Goal: Task Accomplishment & Management: Manage account settings

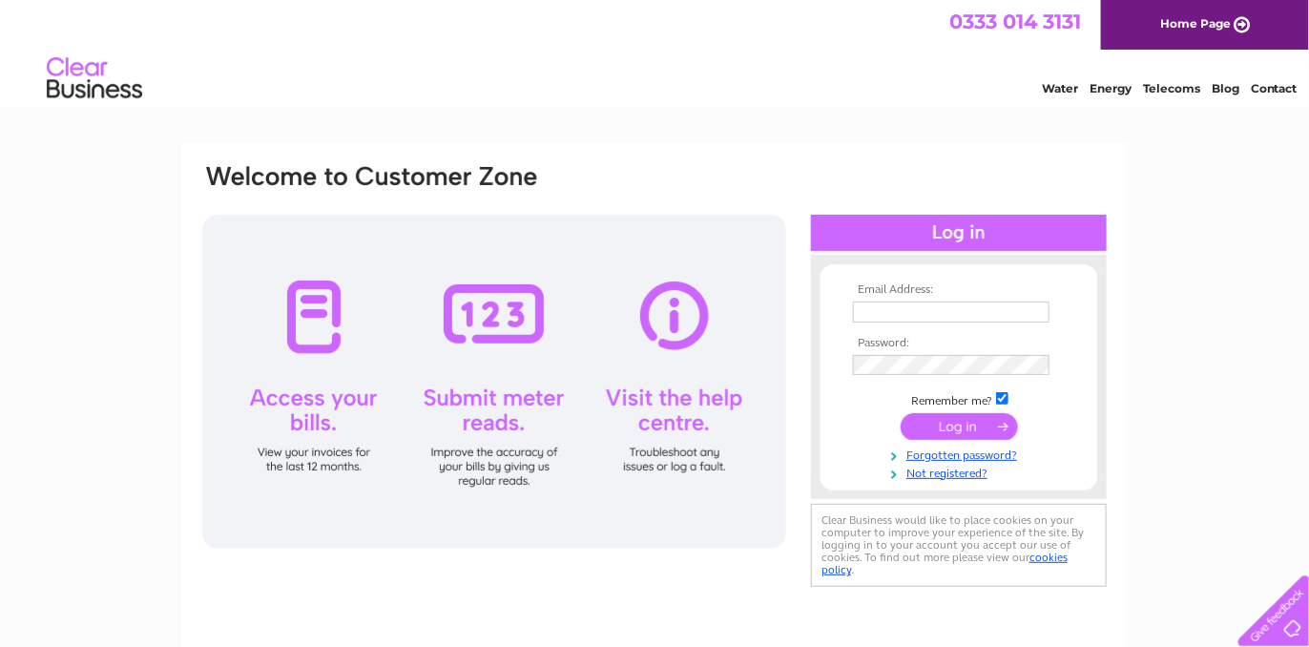
type input "john.wardlaw@coralinn.co.uk"
click at [951, 430] on input "submit" at bounding box center [959, 426] width 117 height 27
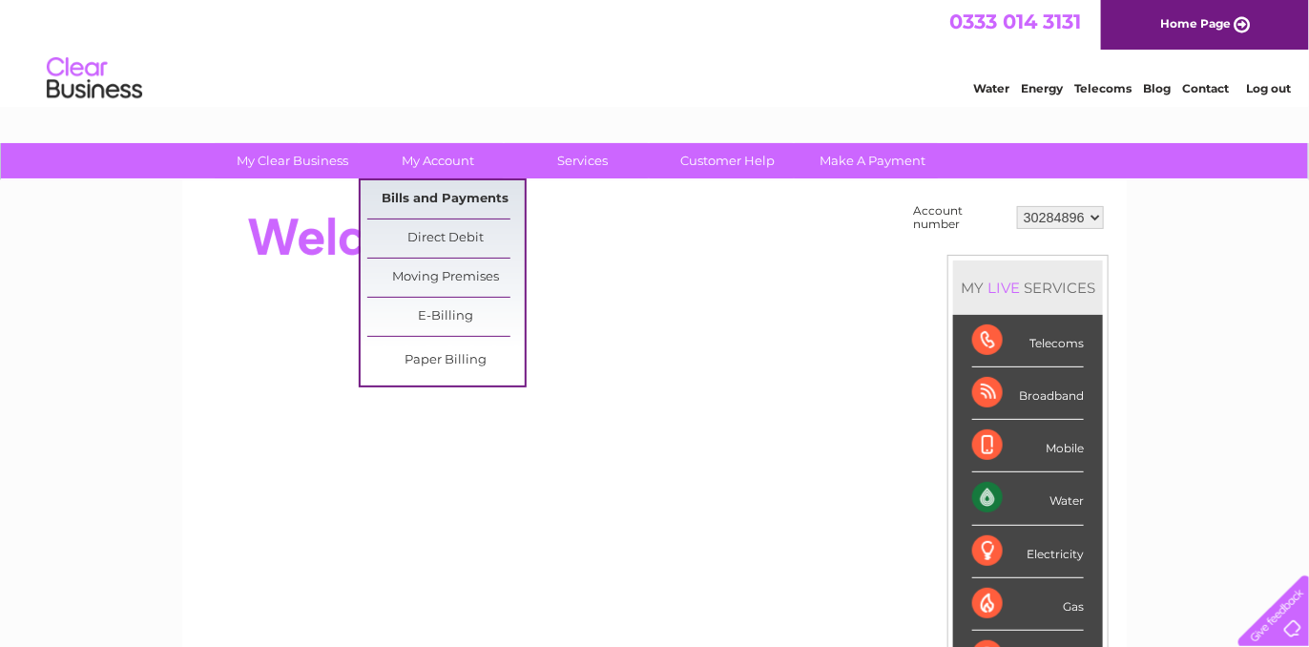
click at [441, 187] on link "Bills and Payments" at bounding box center [445, 199] width 157 height 38
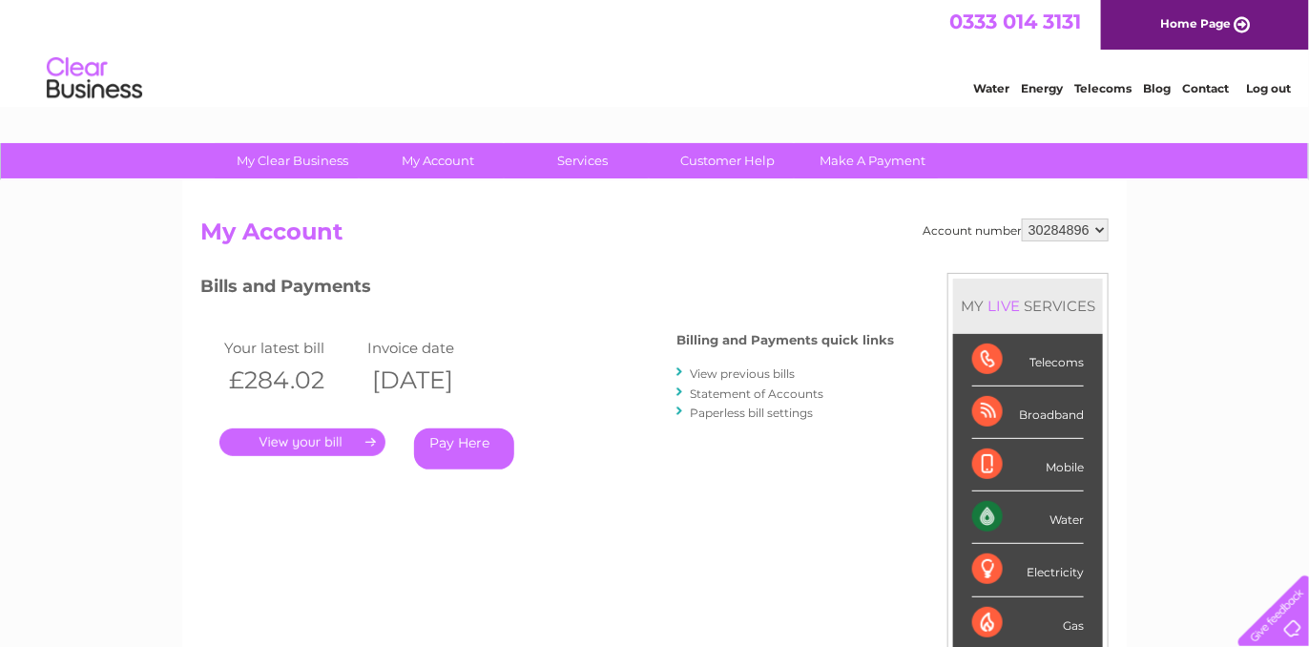
click at [350, 444] on link "." at bounding box center [302, 442] width 166 height 28
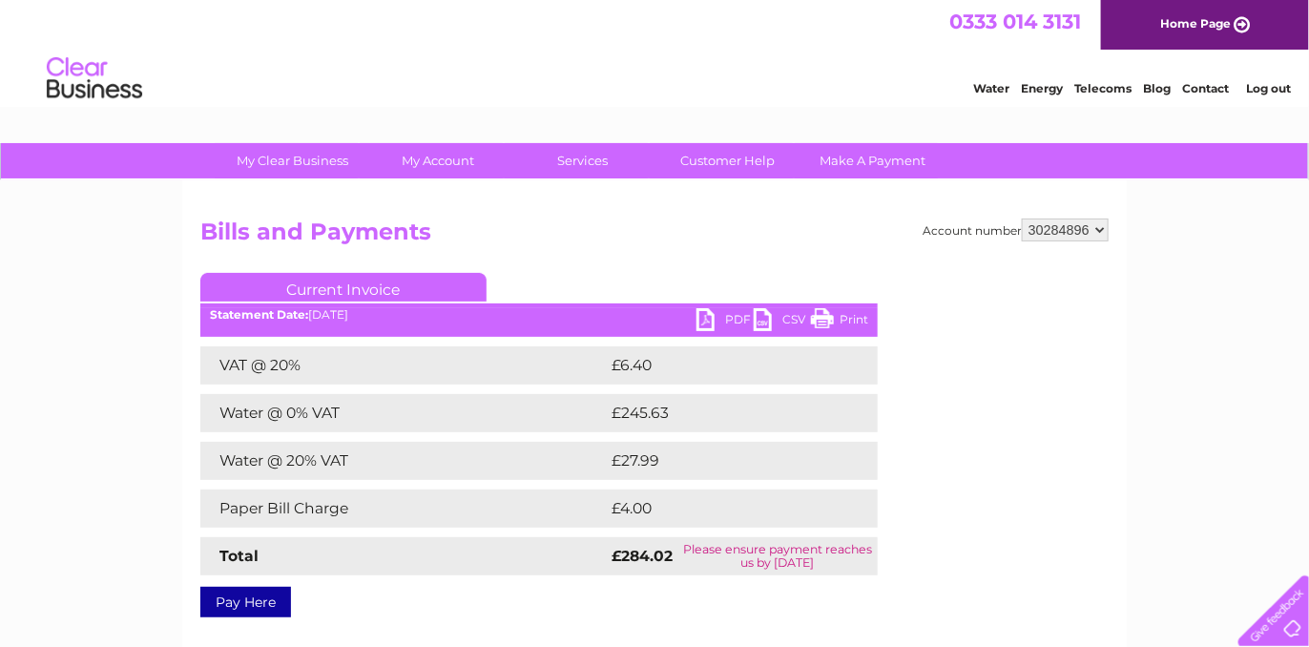
click at [703, 321] on link "PDF" at bounding box center [724, 322] width 57 height 28
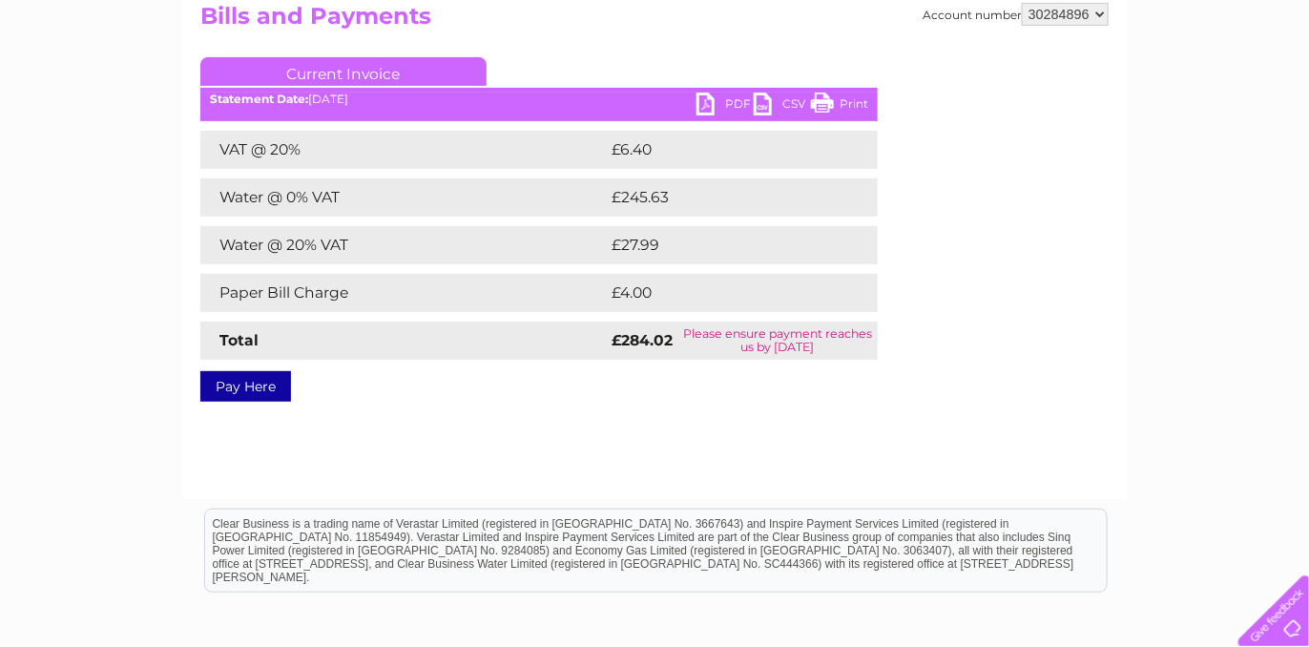
scroll to position [239, 0]
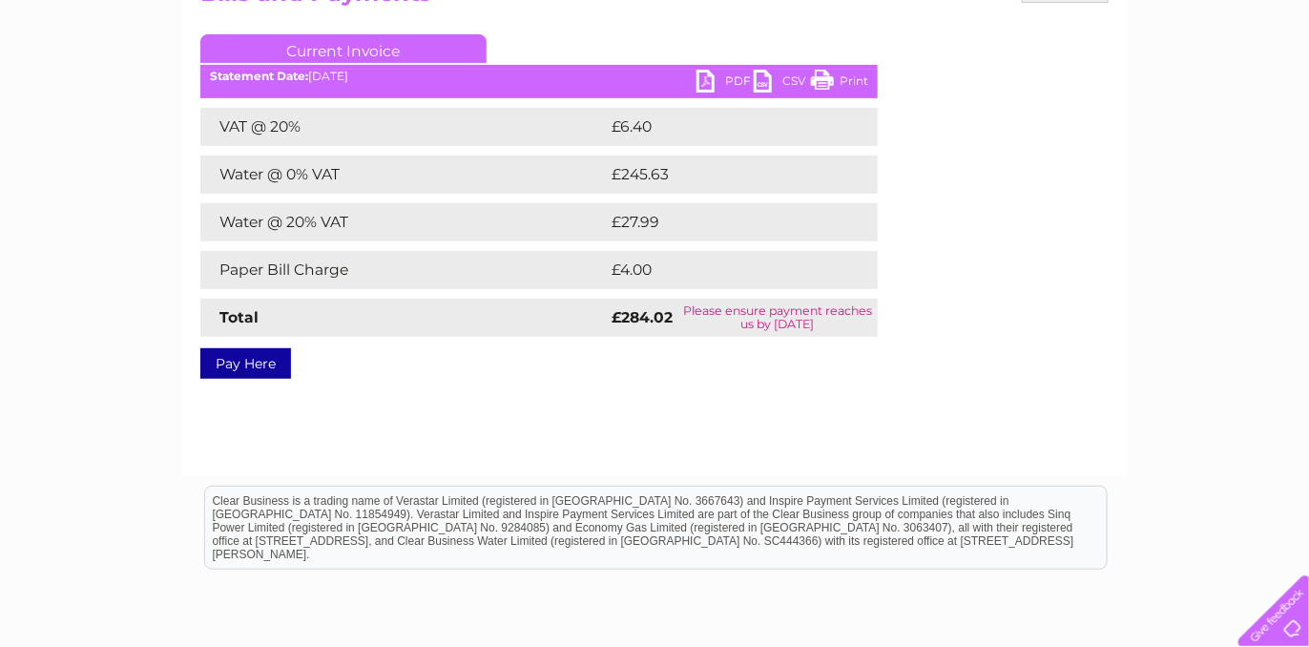
click at [241, 363] on link "Pay Here" at bounding box center [245, 363] width 91 height 31
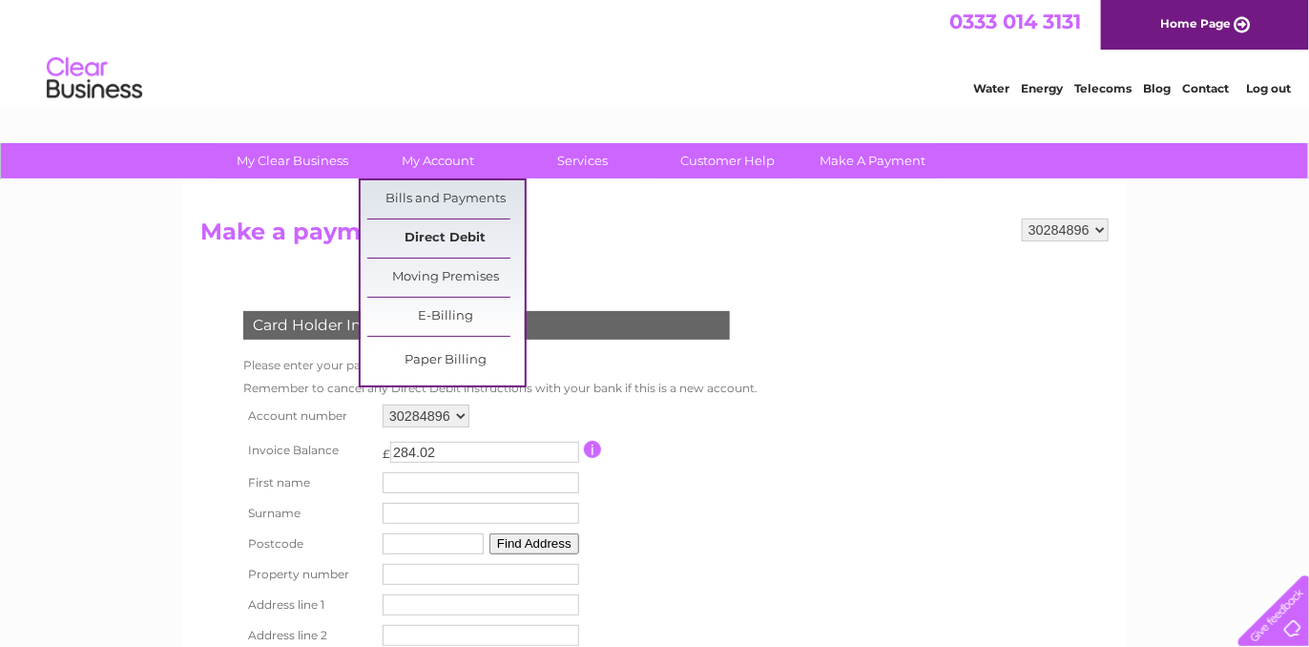
click at [421, 234] on link "Direct Debit" at bounding box center [445, 238] width 157 height 38
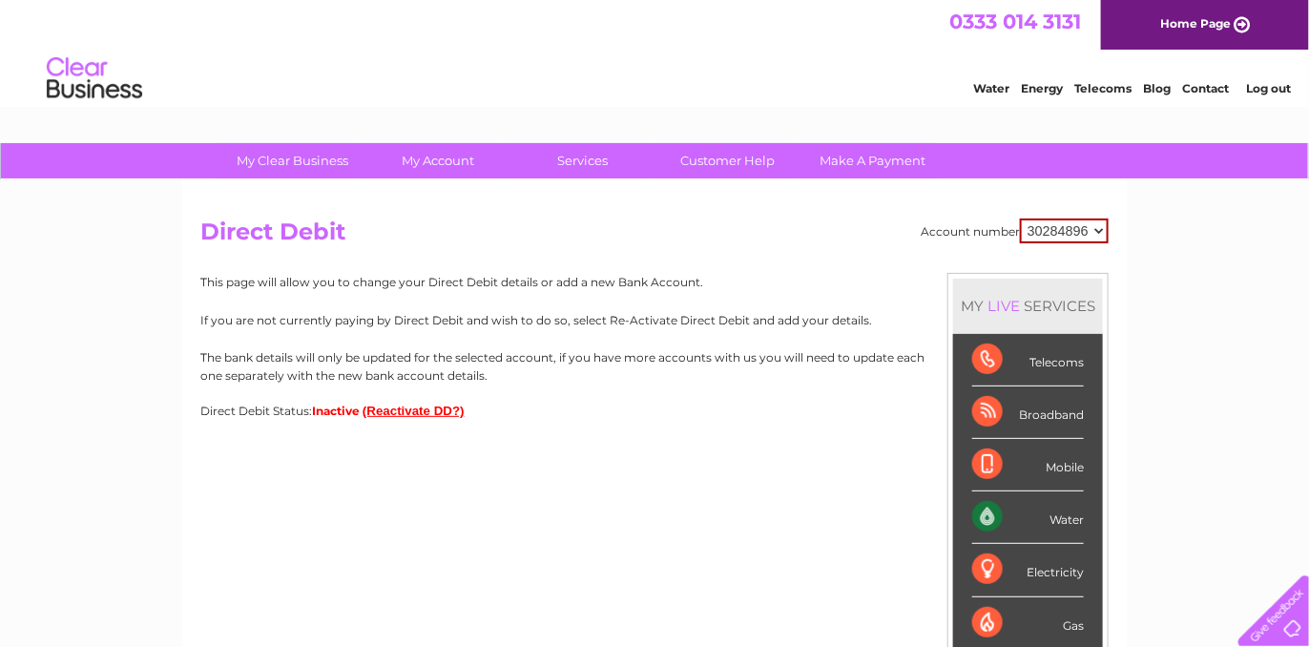
click at [405, 407] on button "(Reactivate DD?)" at bounding box center [414, 411] width 102 height 14
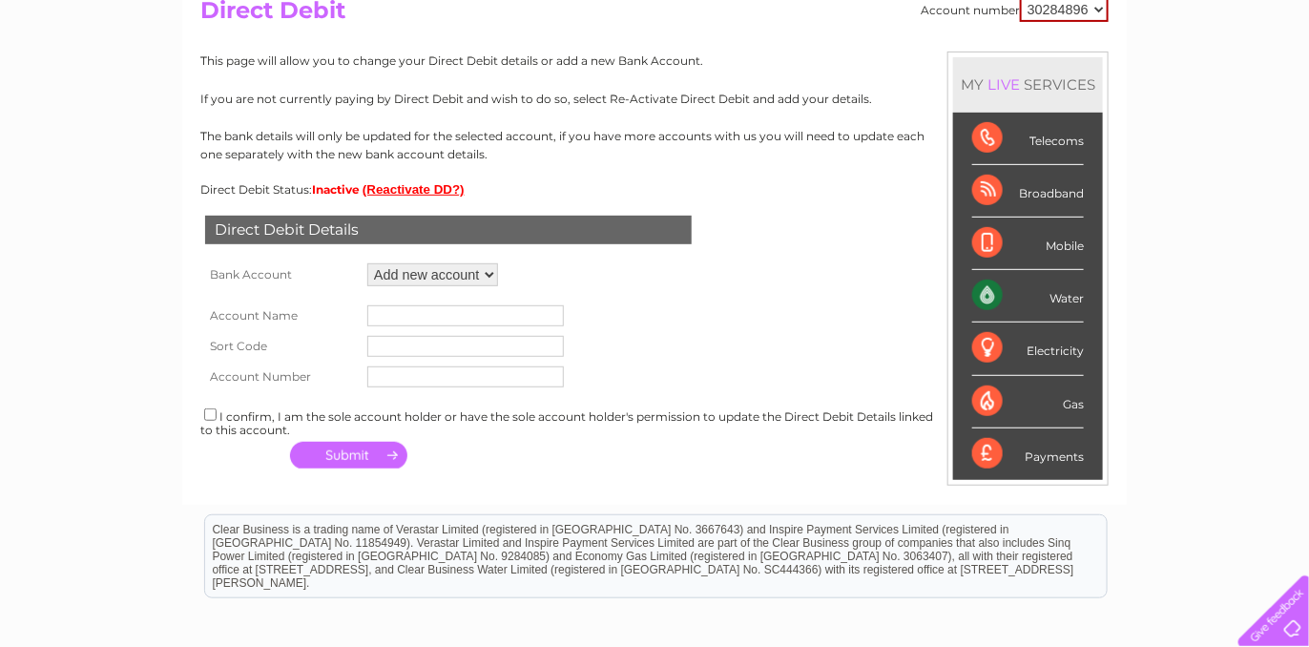
scroll to position [358, 0]
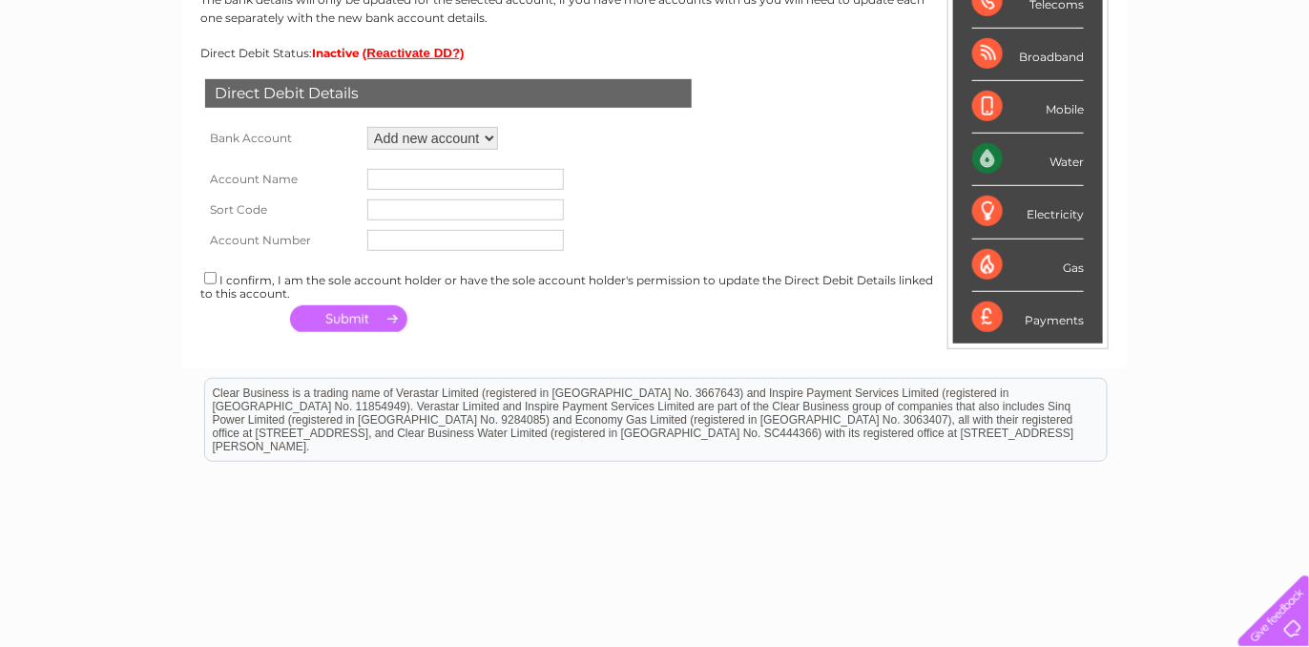
click at [493, 136] on select "Add new account" at bounding box center [432, 138] width 131 height 23
click at [367, 127] on select "Add new account" at bounding box center [432, 138] width 131 height 23
click at [489, 136] on select "Add new account" at bounding box center [432, 138] width 131 height 23
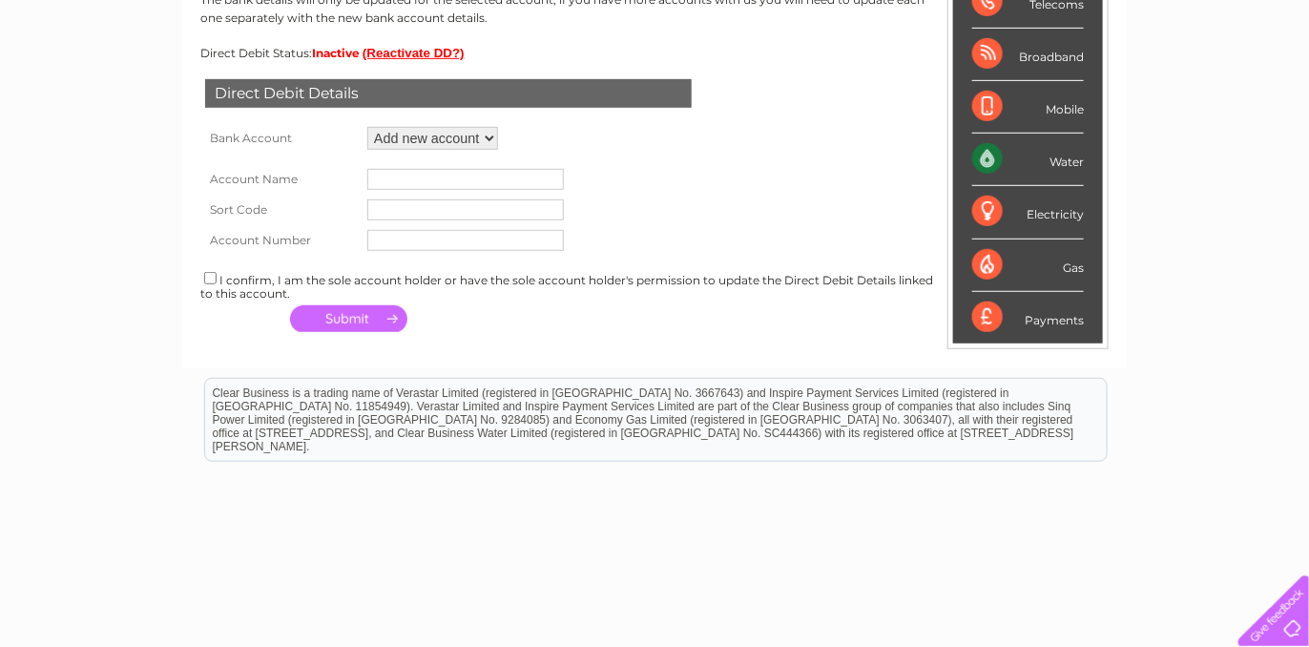
click at [489, 136] on select "Add new account" at bounding box center [432, 138] width 131 height 23
click at [477, 169] on input "text" at bounding box center [465, 179] width 197 height 21
type input "Coralinn Properties [PERSON_NAME] Limited"
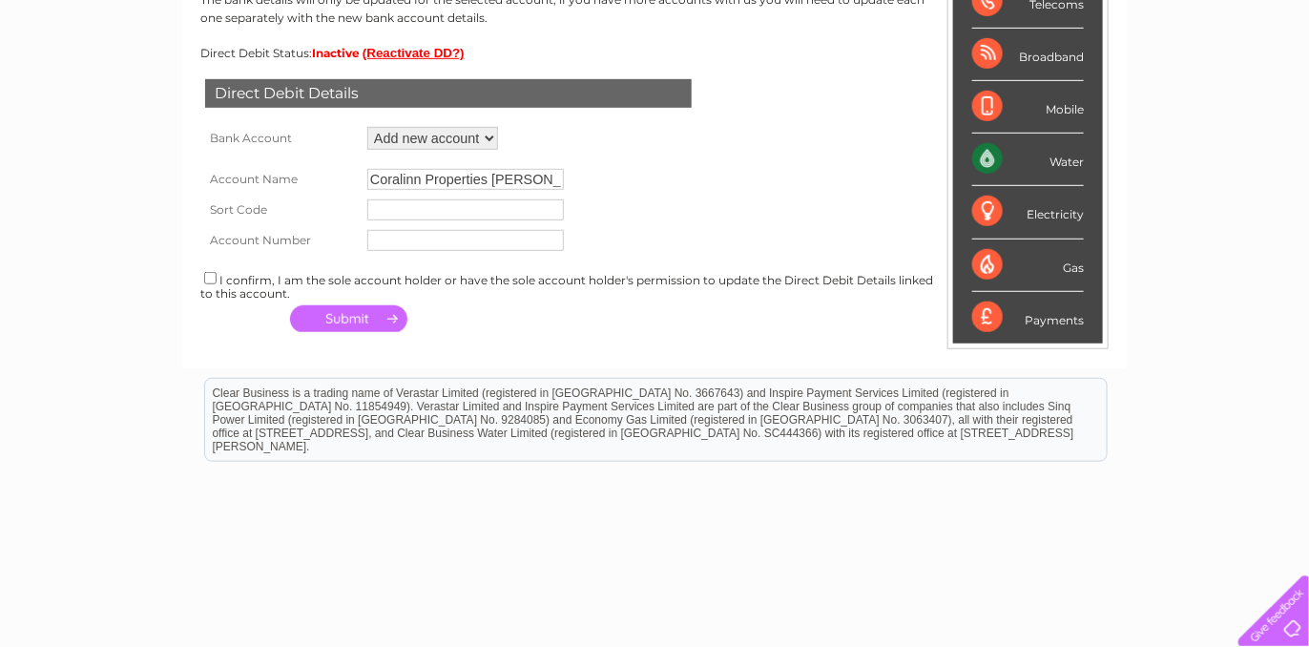
click at [399, 207] on input "text" at bounding box center [465, 209] width 197 height 21
type input "805401"
click at [421, 243] on input "text" at bounding box center [465, 240] width 197 height 21
paste input "10250763"
type input "10250763"
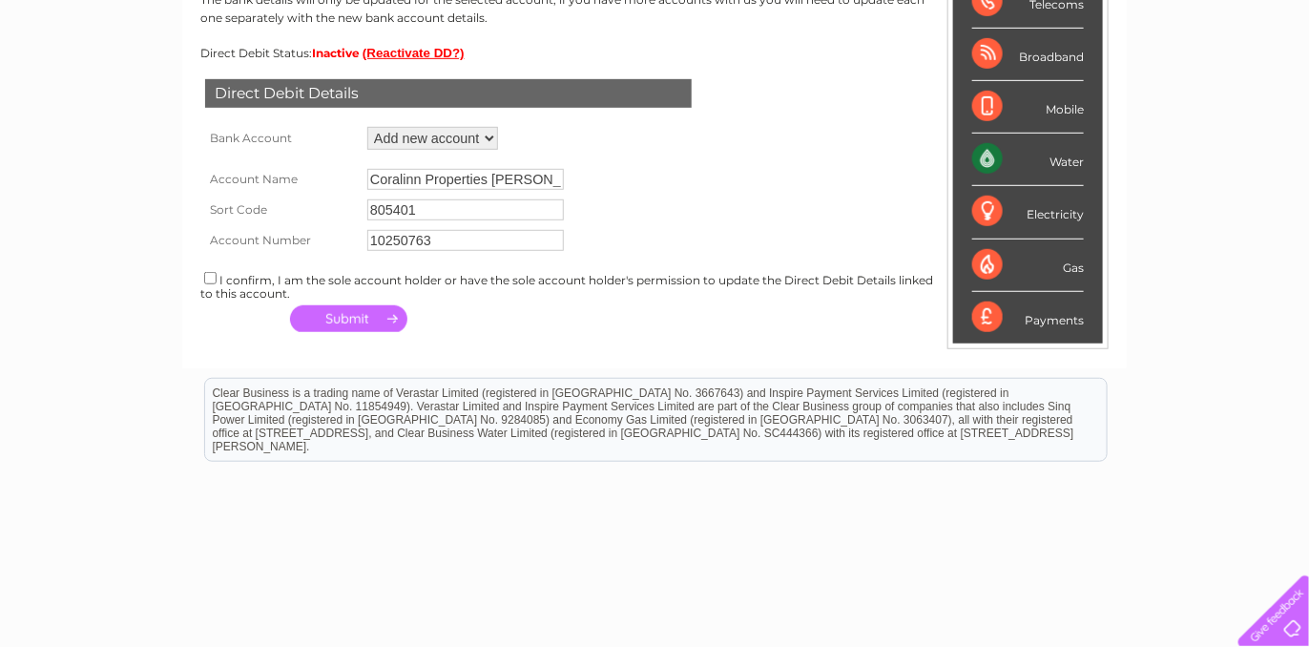
click at [634, 192] on form "Account Name Coralinn Properties Livingston Limited Sort Code 805401 Account Nu…" at bounding box center [654, 205] width 908 height 101
click at [210, 277] on input "checkbox" at bounding box center [210, 278] width 12 height 12
checkbox input "true"
click at [339, 313] on button "button" at bounding box center [348, 318] width 117 height 27
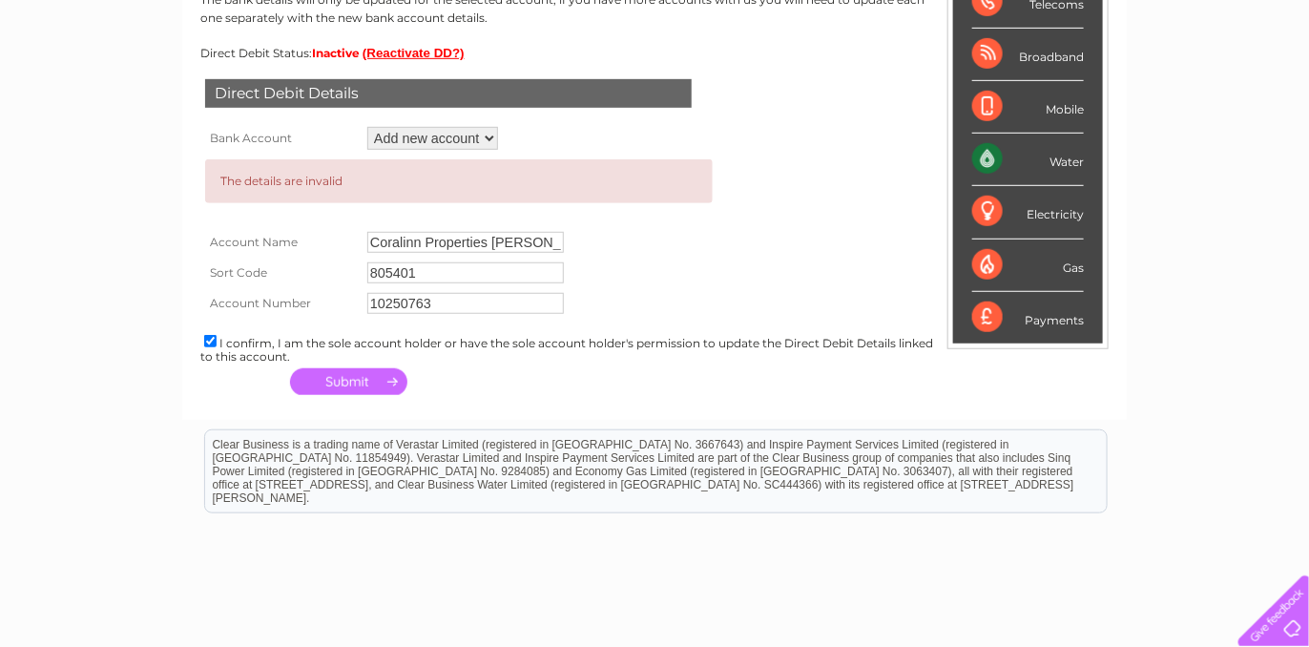
click at [421, 270] on input "805401" at bounding box center [465, 272] width 197 height 21
click at [439, 288] on td "10250763" at bounding box center [533, 303] width 340 height 31
click at [448, 298] on input "10250763" at bounding box center [465, 303] width 197 height 21
click at [426, 270] on input "805401" at bounding box center [465, 272] width 197 height 21
click at [535, 249] on input "Coralinn Properties Livingston Limited" at bounding box center [465, 242] width 197 height 21
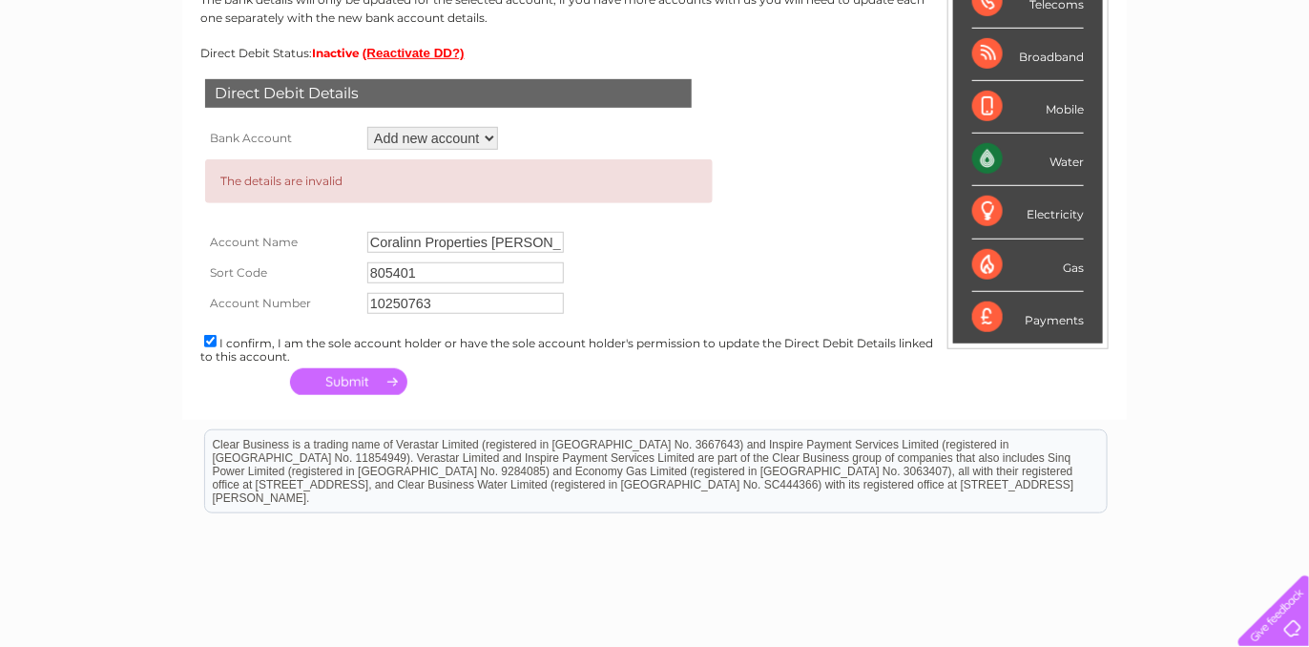
drag, startPoint x: 525, startPoint y: 239, endPoint x: 206, endPoint y: 225, distance: 319.0
click at [206, 227] on tr "Account Name Coralinn Properties Livingston Limited" at bounding box center [458, 242] width 517 height 31
click at [445, 264] on input "805401" at bounding box center [465, 272] width 197 height 21
click at [431, 298] on input "10250763" at bounding box center [465, 303] width 197 height 21
click at [339, 378] on button "button" at bounding box center [348, 381] width 117 height 27
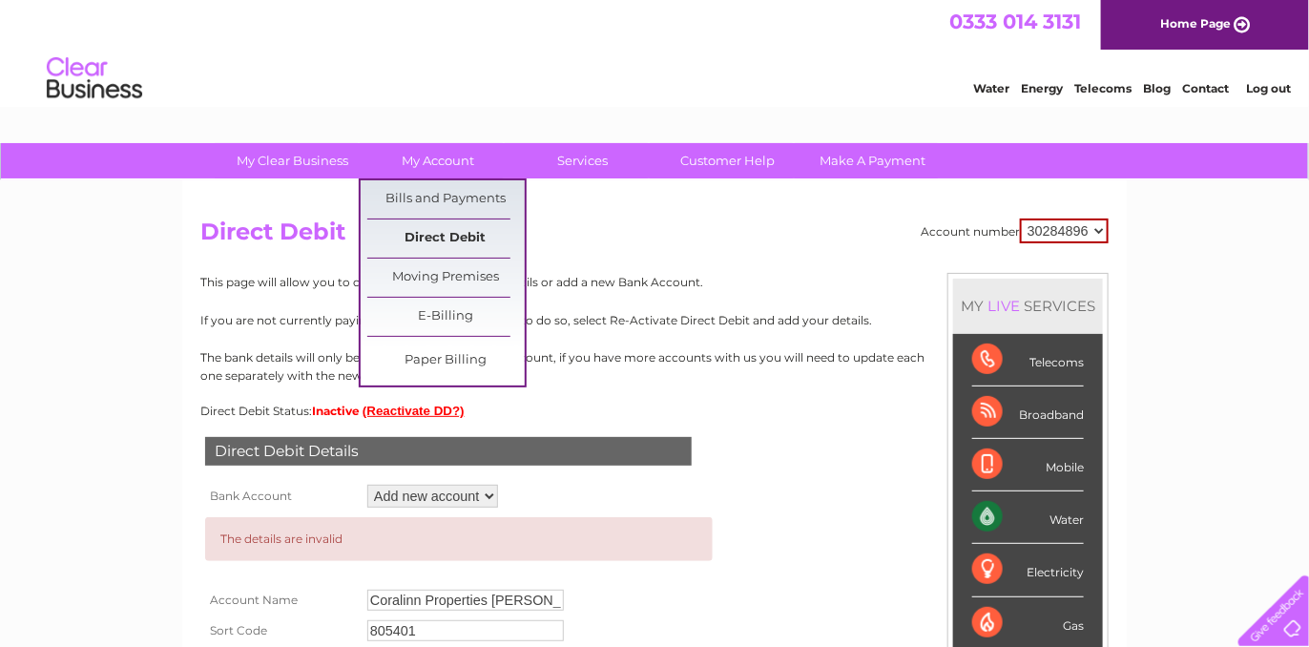
click at [445, 239] on link "Direct Debit" at bounding box center [445, 238] width 157 height 38
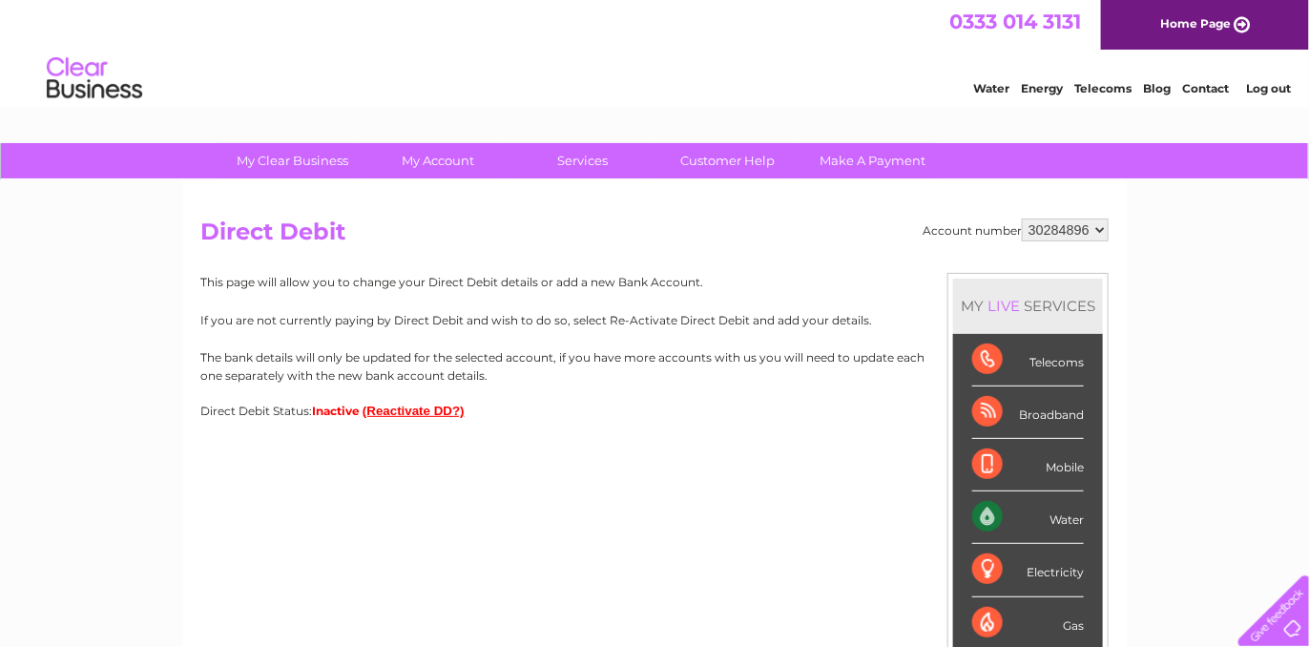
click at [411, 406] on button "(Reactivate DD?)" at bounding box center [414, 411] width 102 height 14
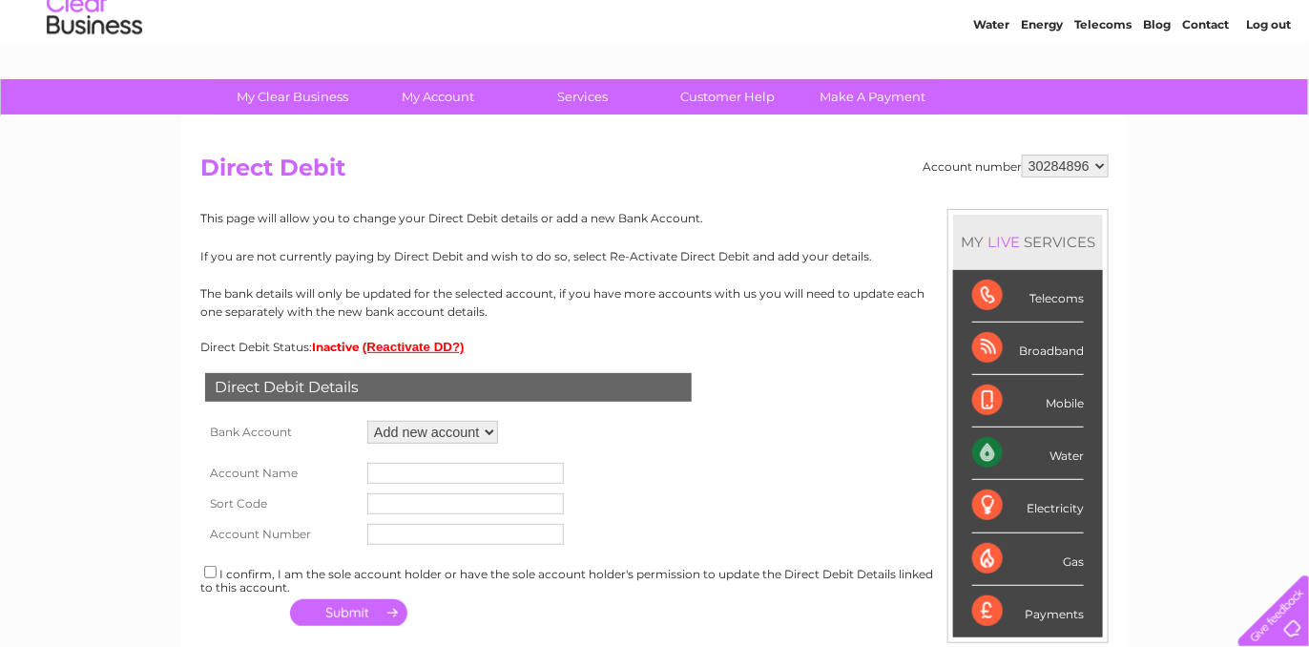
scroll to position [119, 0]
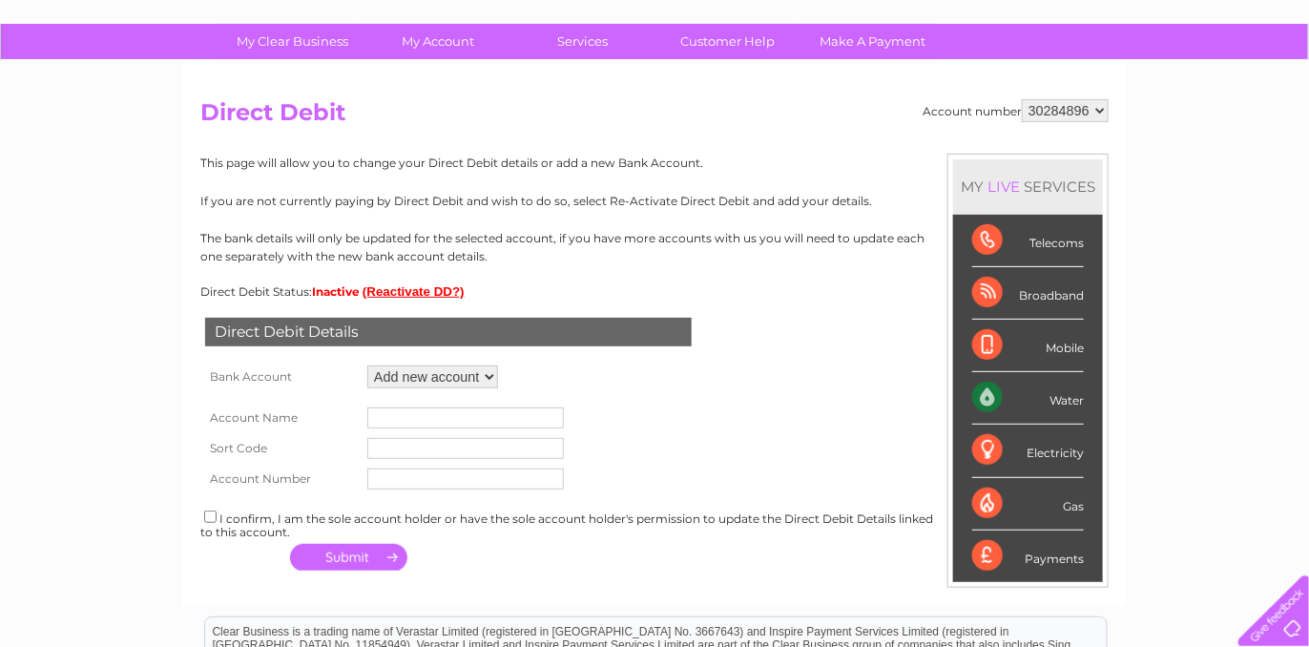
click at [425, 384] on select "Add new account" at bounding box center [432, 376] width 131 height 23
click at [367, 365] on select "Add new account" at bounding box center [432, 376] width 131 height 23
click at [415, 411] on input "text" at bounding box center [465, 417] width 197 height 21
type input "Coralinn Properties [PERSON_NAME] Limited"
click at [430, 444] on input "text" at bounding box center [465, 448] width 197 height 21
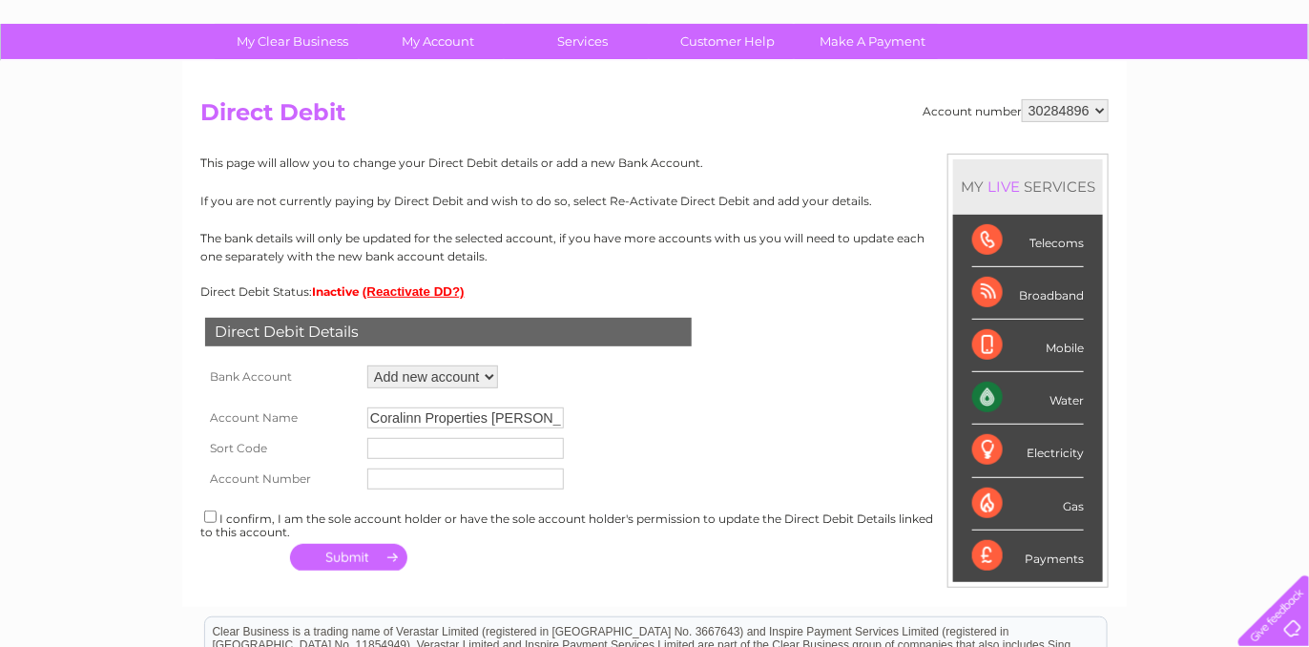
type input "805401"
click at [418, 472] on input "text" at bounding box center [465, 478] width 197 height 21
type input "10250763"
click at [213, 510] on input "checkbox" at bounding box center [210, 516] width 12 height 12
checkbox input "true"
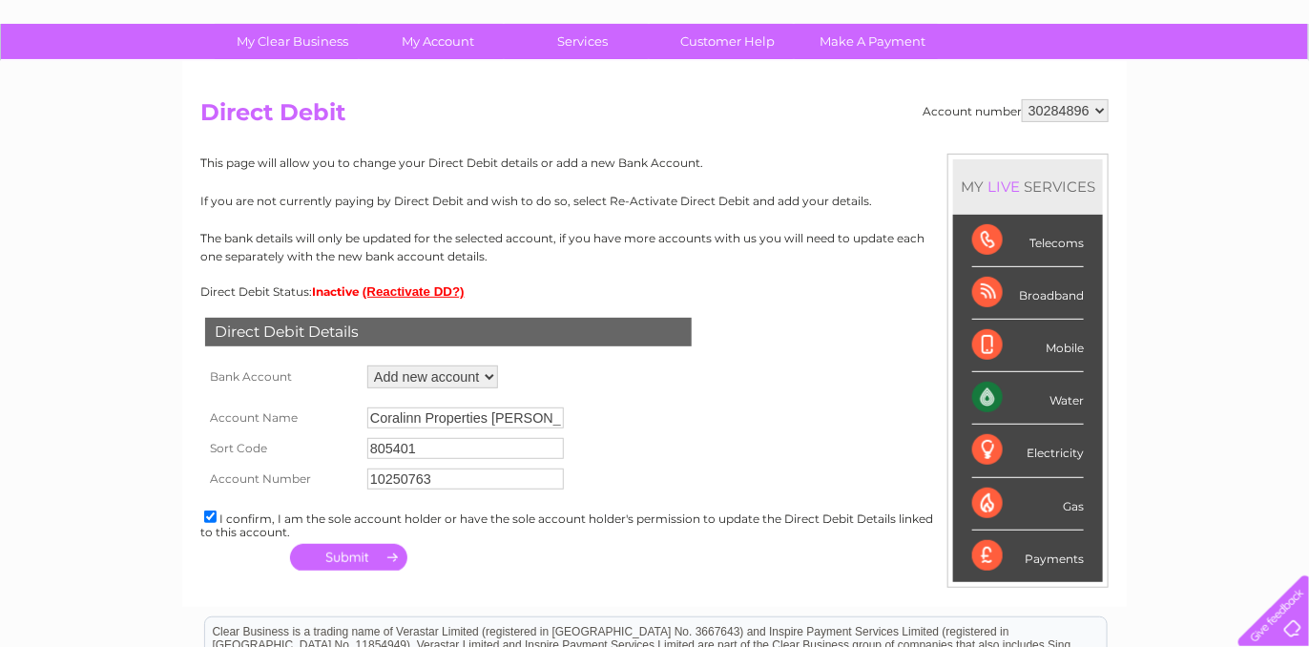
click at [356, 556] on button "button" at bounding box center [348, 557] width 117 height 27
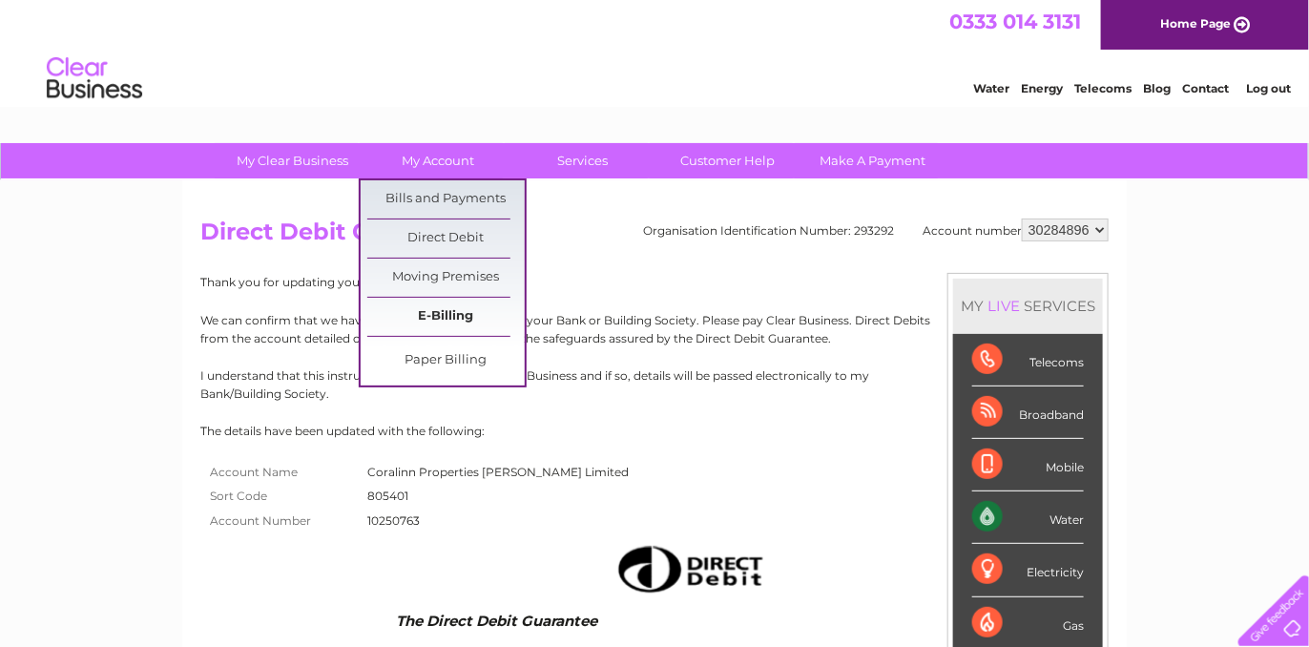
click at [441, 320] on link "E-Billing" at bounding box center [445, 317] width 157 height 38
click at [439, 316] on link "E-Billing" at bounding box center [445, 317] width 157 height 38
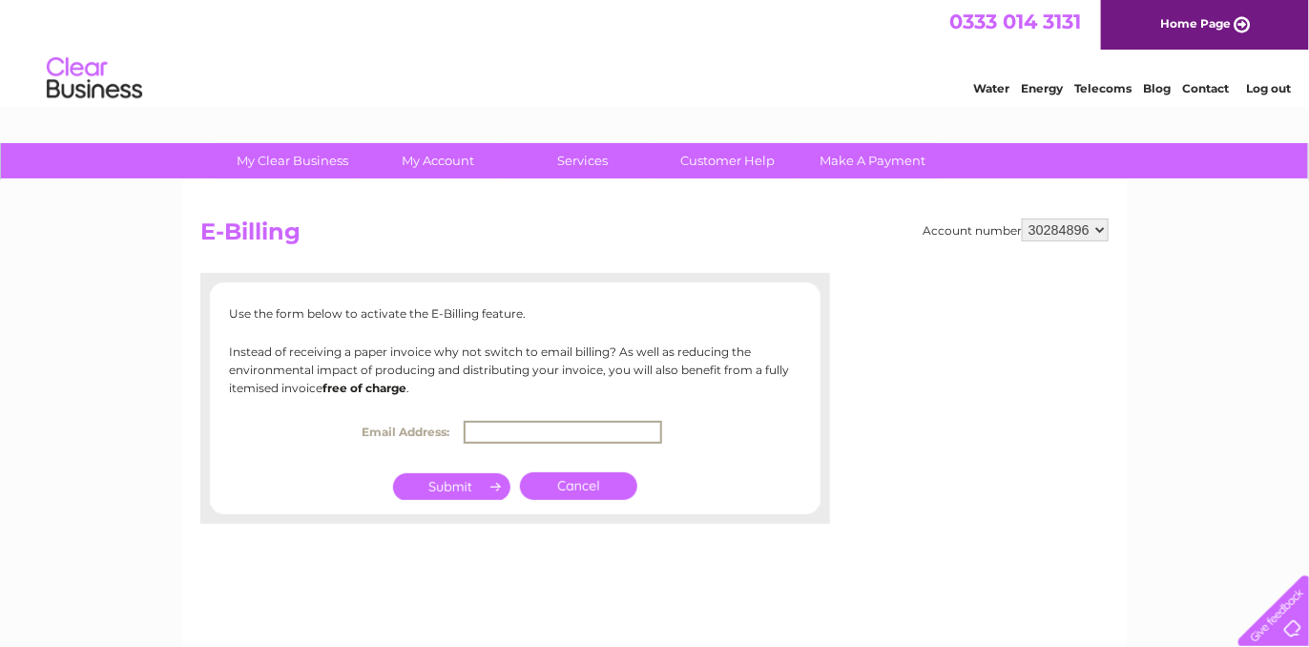
click at [487, 425] on input "text" at bounding box center [563, 432] width 198 height 23
type input "[EMAIL_ADDRESS][DOMAIN_NAME]"
drag, startPoint x: 472, startPoint y: 478, endPoint x: 332, endPoint y: 488, distance: 140.6
click at [332, 488] on center "Cancel" at bounding box center [515, 484] width 611 height 37
click at [778, 231] on h2 "E-Billing" at bounding box center [654, 236] width 908 height 36
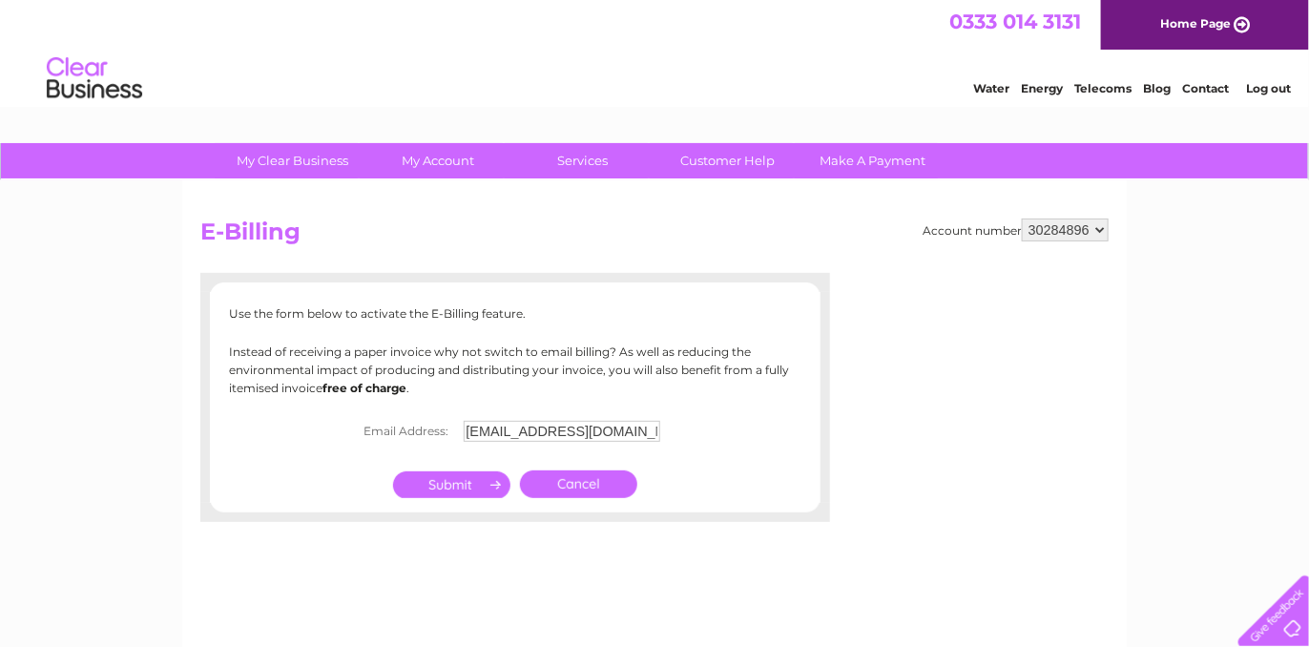
click at [455, 487] on input "submit" at bounding box center [451, 484] width 117 height 27
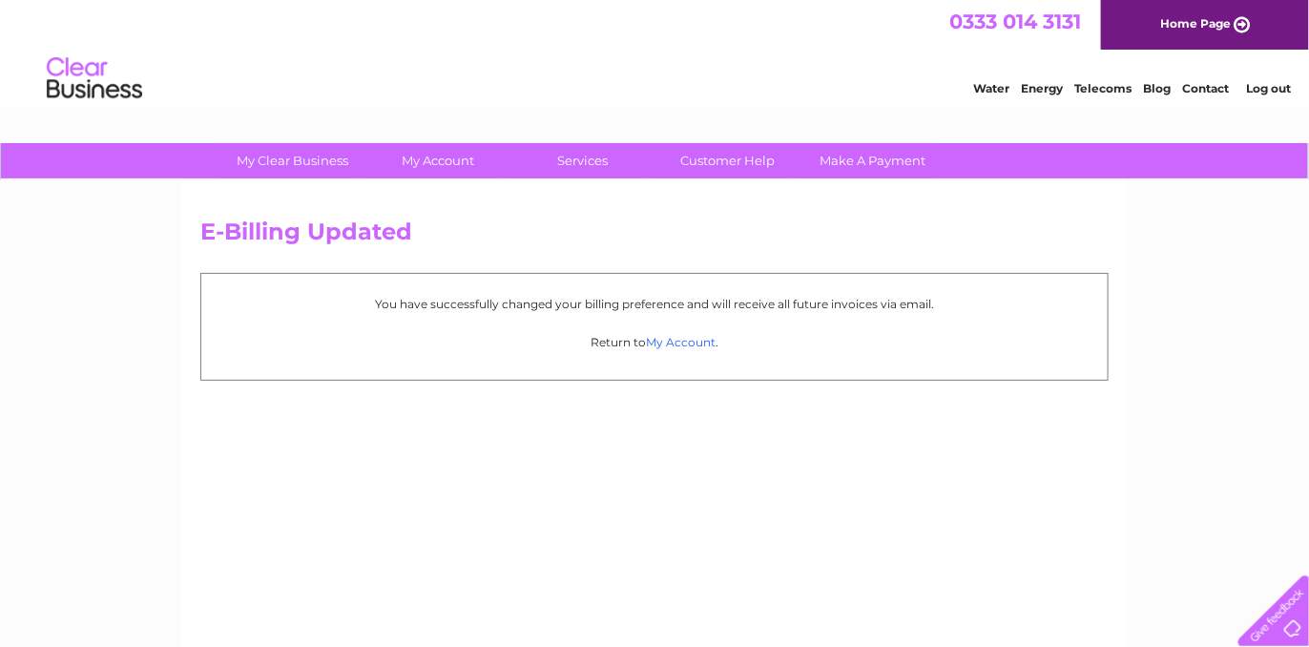
click at [688, 340] on link "My Account" at bounding box center [681, 342] width 70 height 14
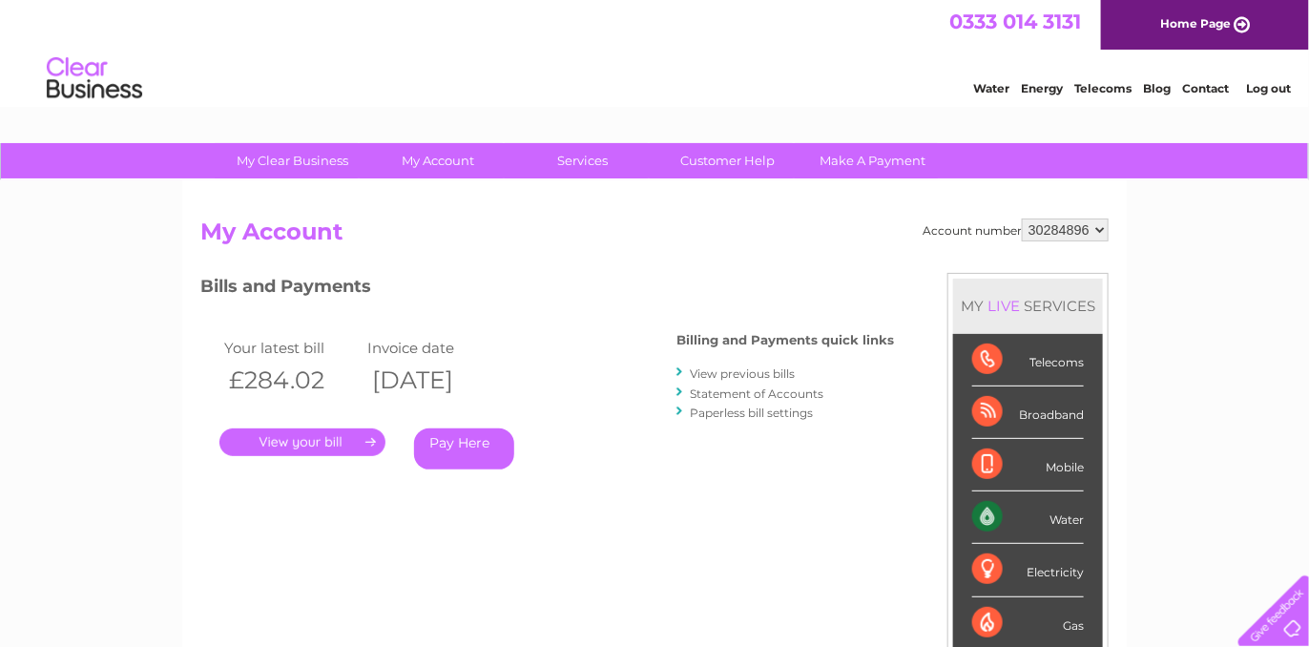
click at [454, 446] on link "Pay Here" at bounding box center [464, 448] width 100 height 41
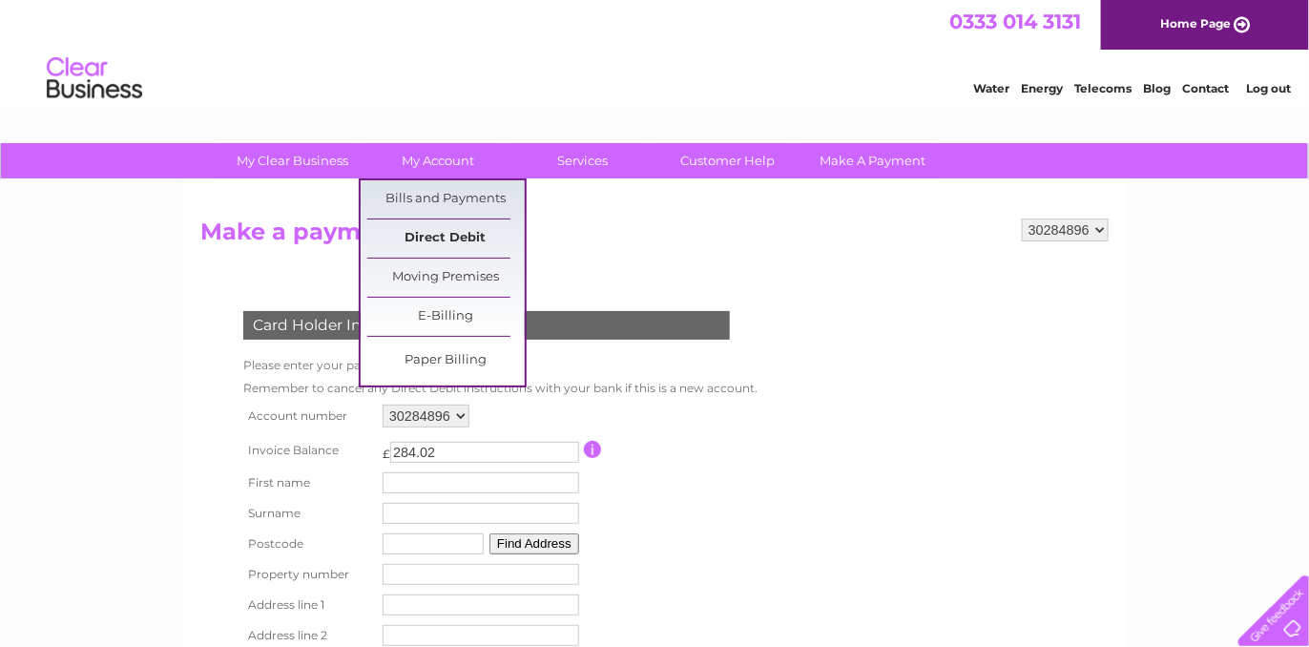
click at [437, 234] on link "Direct Debit" at bounding box center [445, 238] width 157 height 38
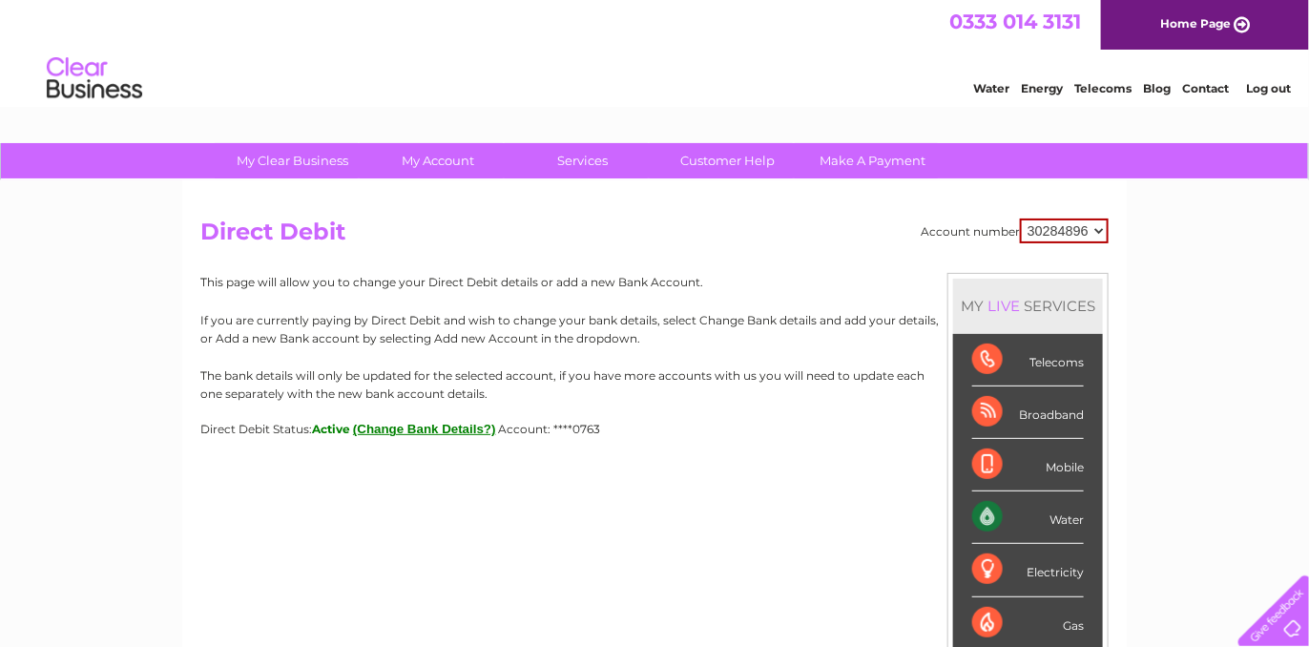
click at [769, 497] on div "Account number 30284896 Direct Debit MY LIVE SERVICES Telecoms Broadband Mobile…" at bounding box center [654, 453] width 944 height 546
click at [755, 540] on div "Account number 30284896 Direct Debit MY LIVE SERVICES Telecoms Broadband Mobile…" at bounding box center [654, 453] width 944 height 546
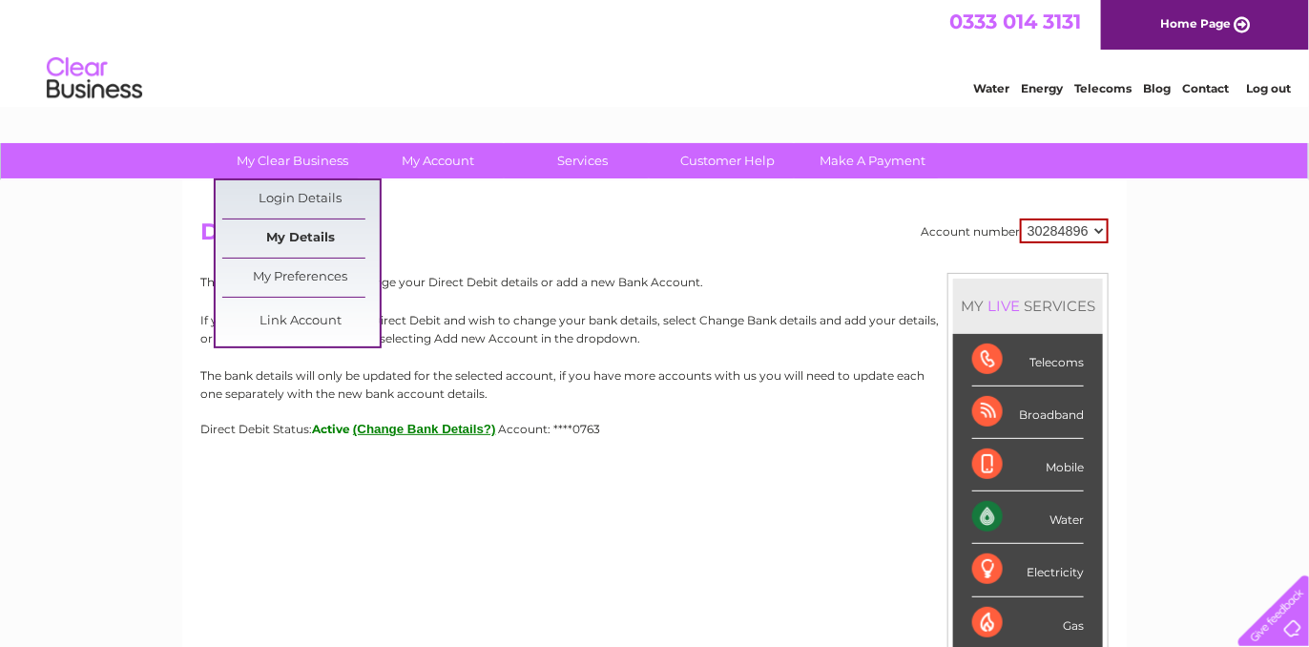
click at [296, 230] on link "My Details" at bounding box center [300, 238] width 157 height 38
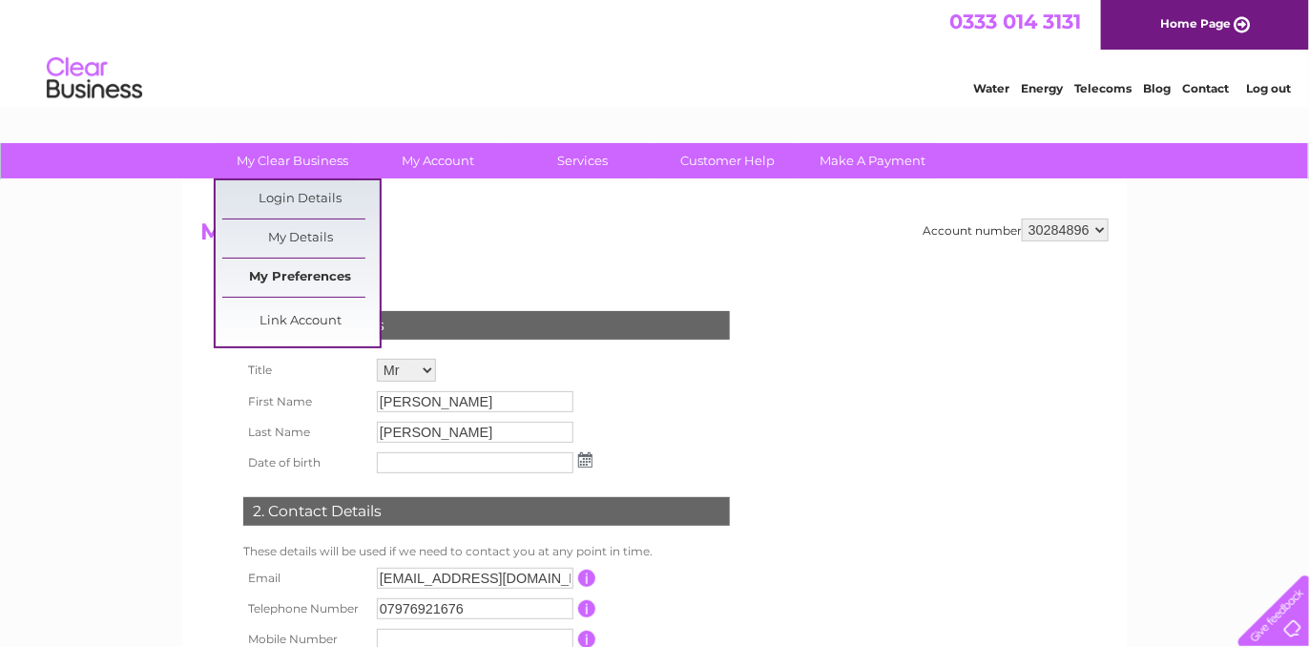
click at [262, 278] on link "My Preferences" at bounding box center [300, 278] width 157 height 38
